Goal: Find specific page/section: Find specific page/section

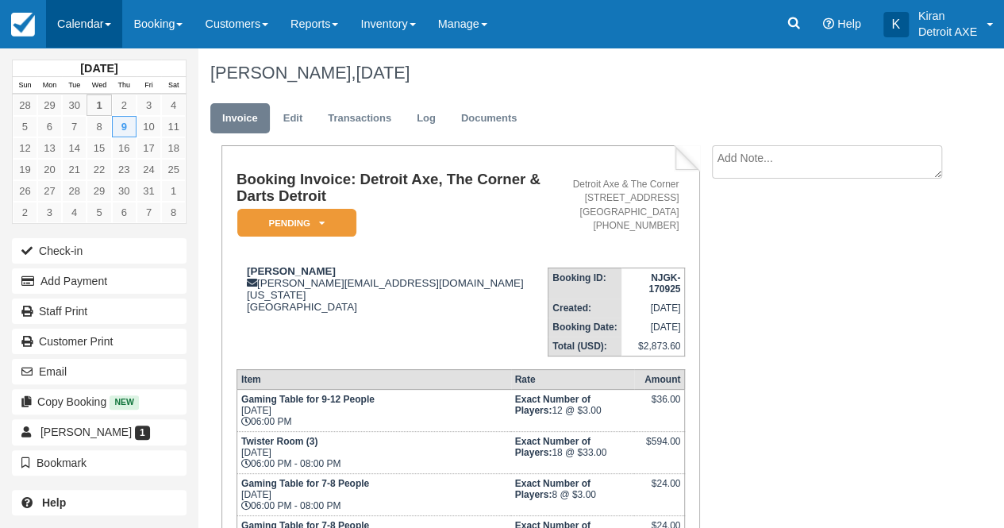
click at [89, 17] on link "Calendar" at bounding box center [84, 24] width 76 height 48
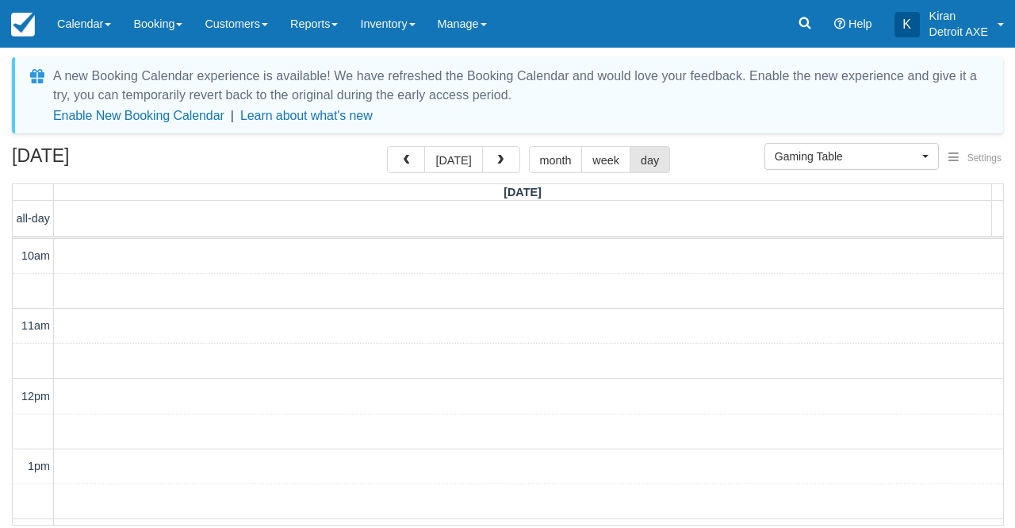
select select "6"
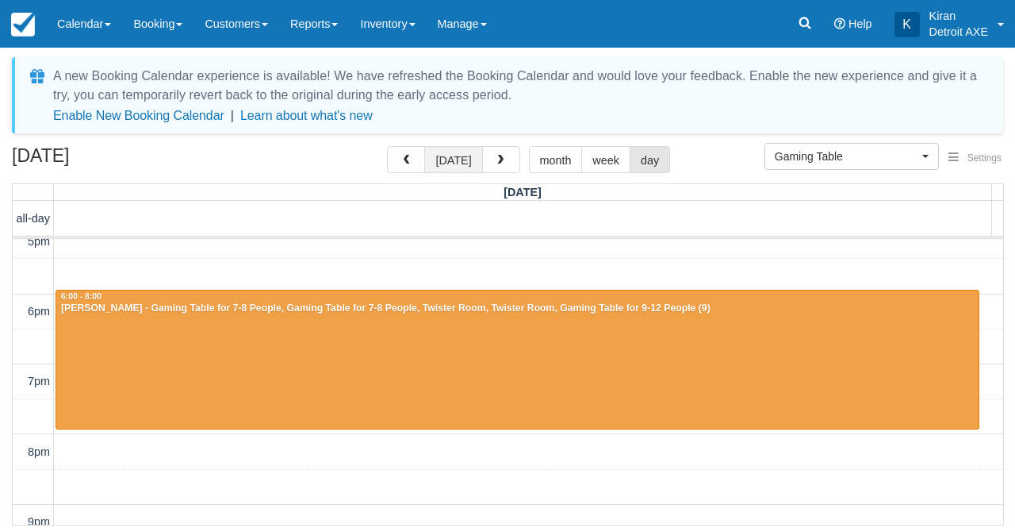
click at [466, 158] on button "today" at bounding box center [453, 159] width 58 height 27
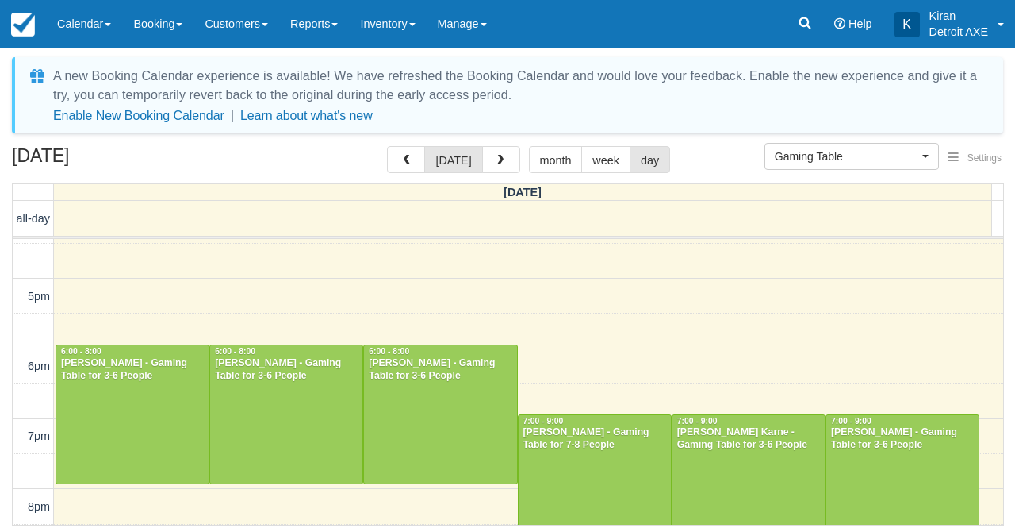
scroll to position [473, 0]
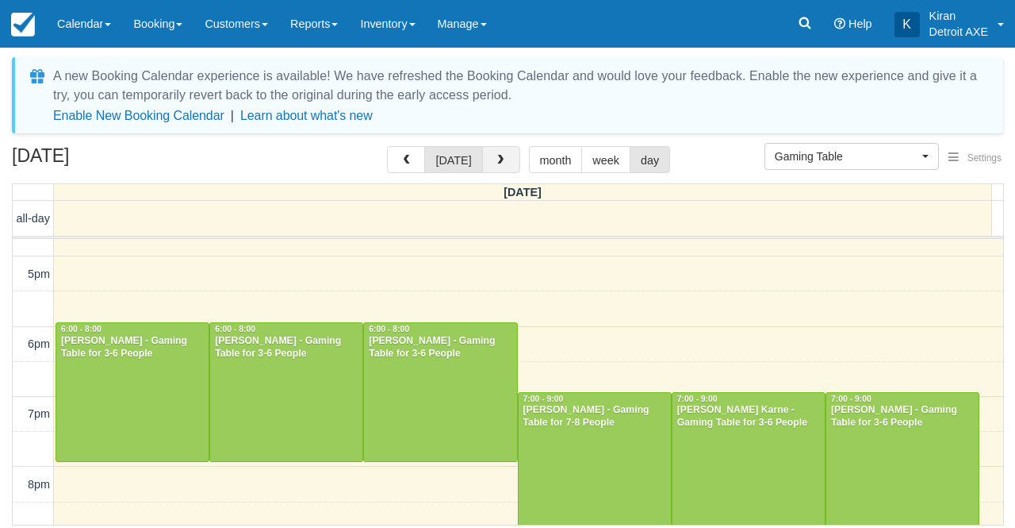
click at [505, 162] on button "button" at bounding box center [501, 159] width 38 height 27
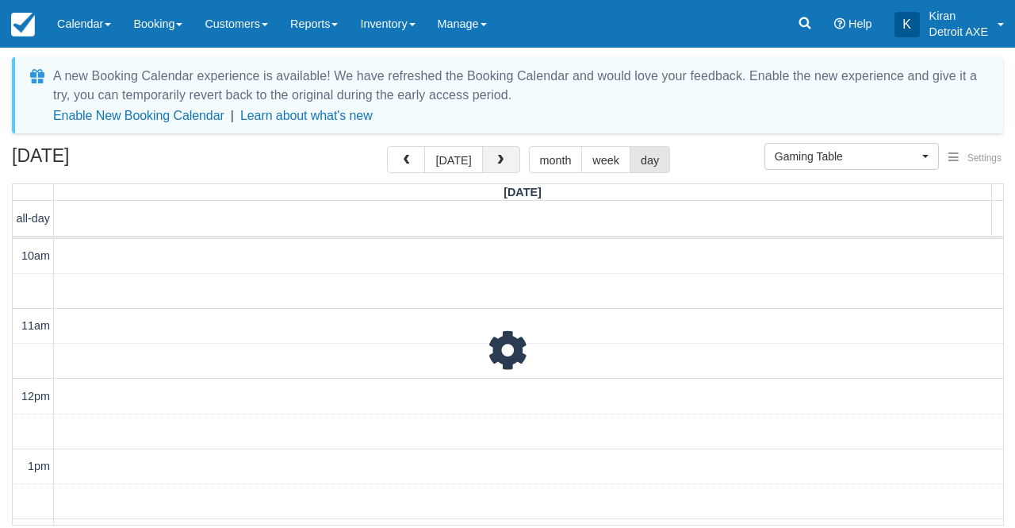
scroll to position [140, 0]
click at [505, 162] on button "button" at bounding box center [501, 159] width 38 height 27
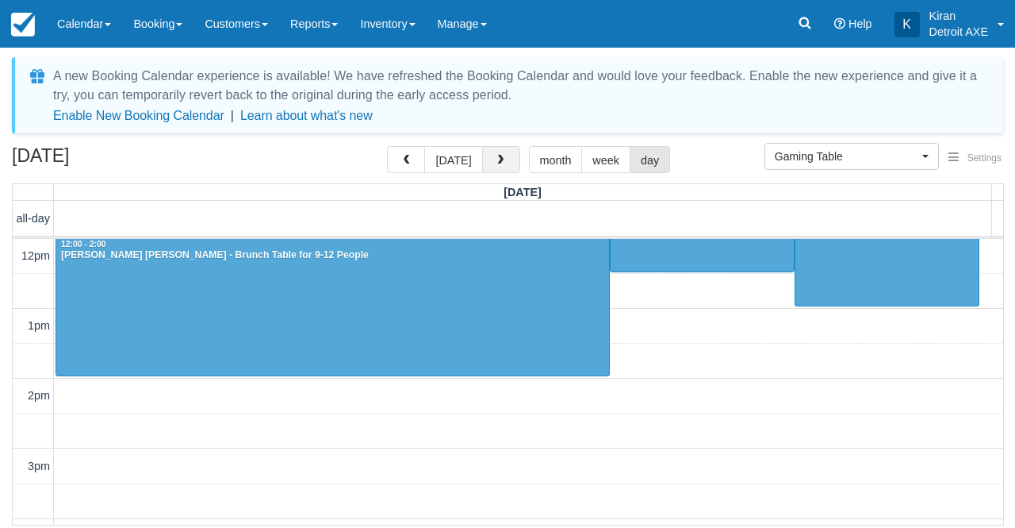
click at [505, 162] on button "button" at bounding box center [501, 159] width 38 height 27
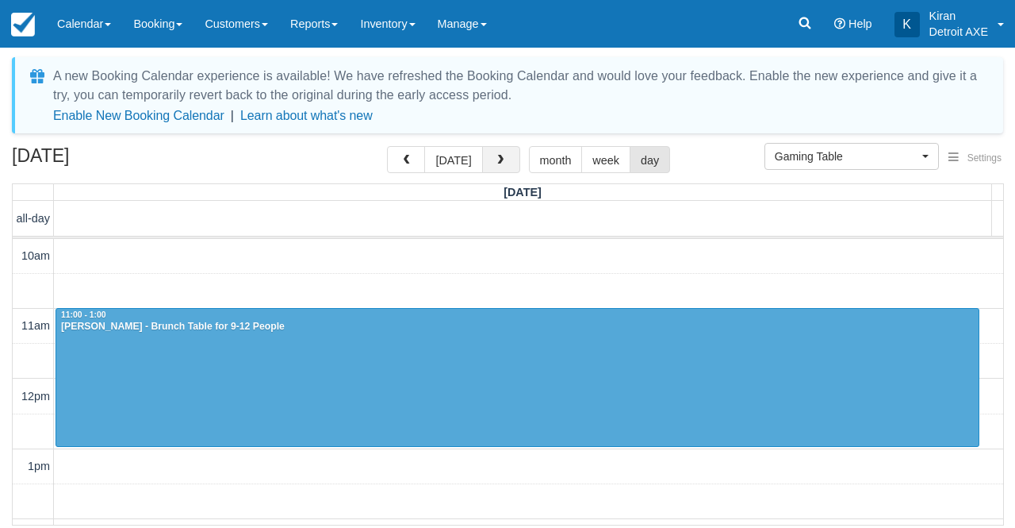
scroll to position [140, 0]
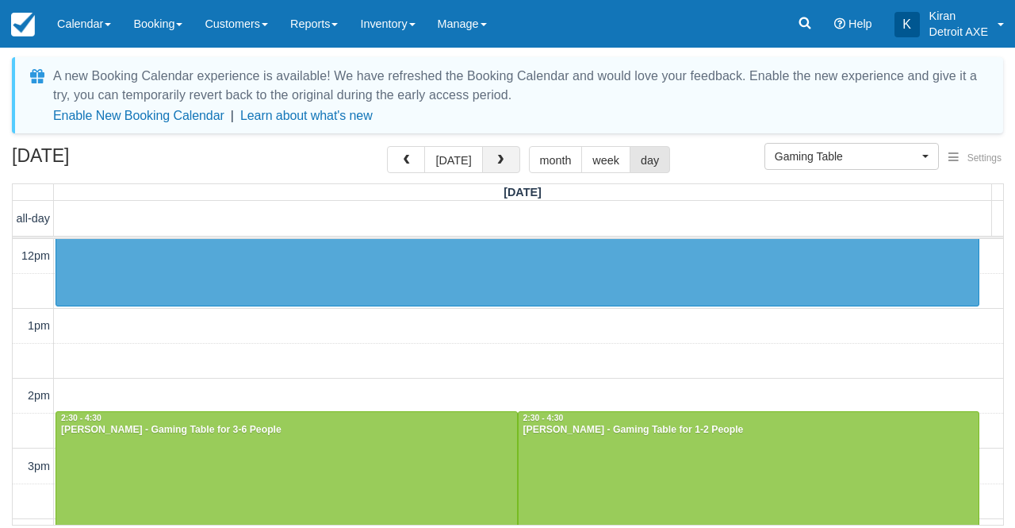
click at [505, 162] on button "button" at bounding box center [501, 159] width 38 height 27
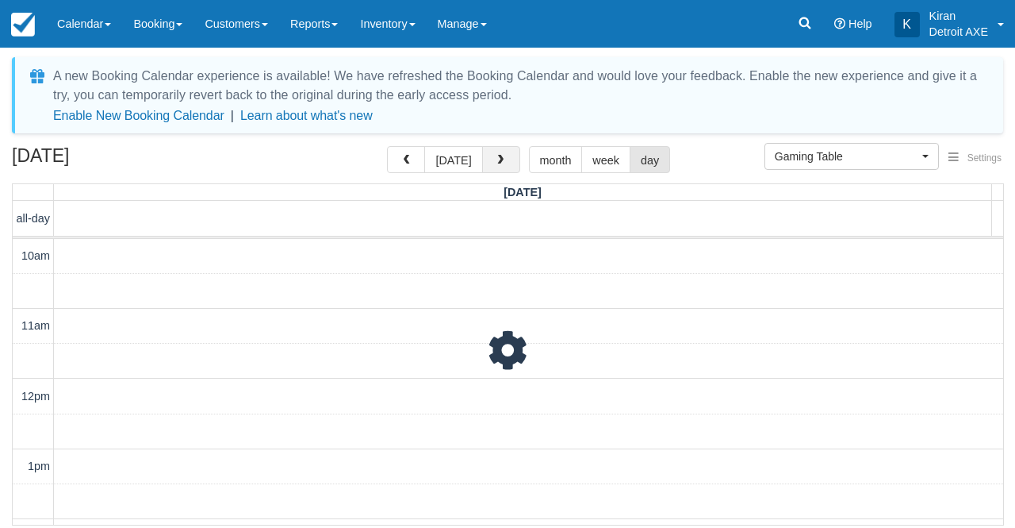
scroll to position [140, 0]
click at [505, 162] on button "button" at bounding box center [501, 159] width 38 height 27
